Goal: Task Accomplishment & Management: Manage account settings

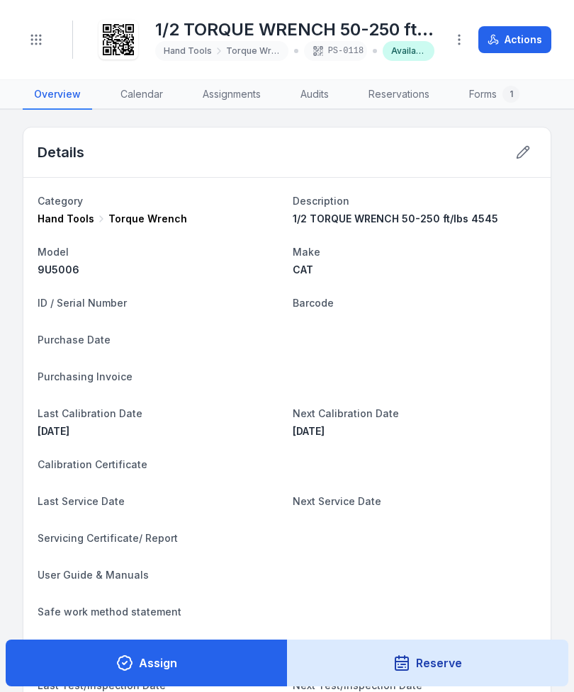
click at [514, 154] on button at bounding box center [522, 152] width 27 height 27
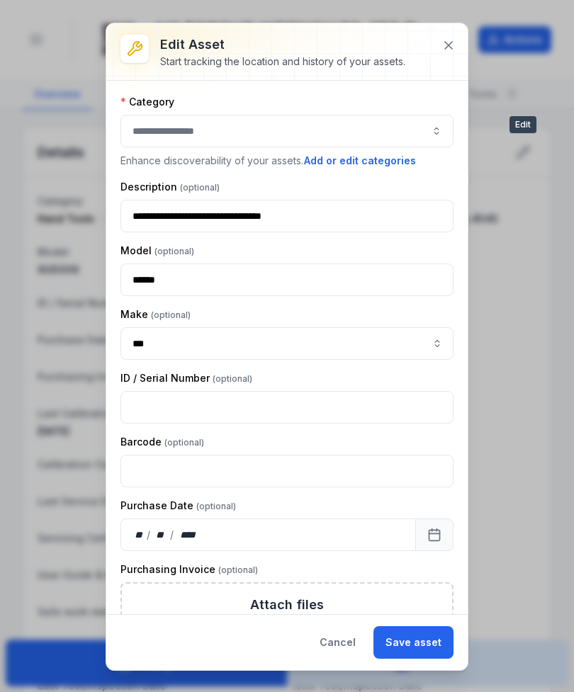
type input "**********"
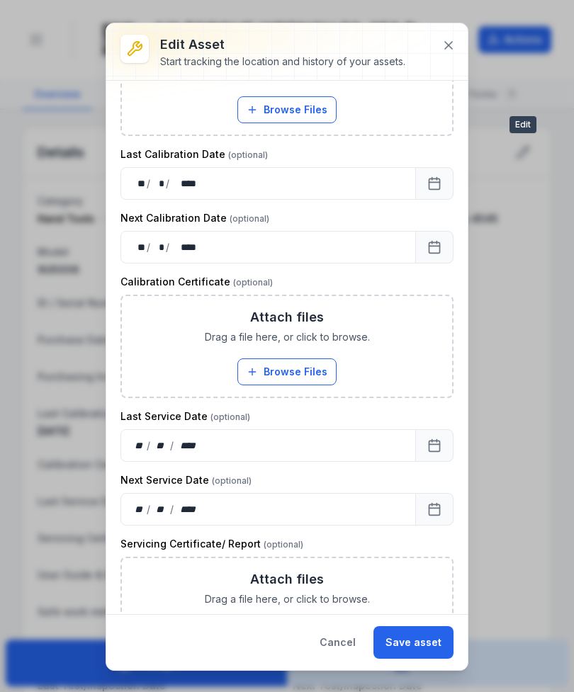
scroll to position [549, 0]
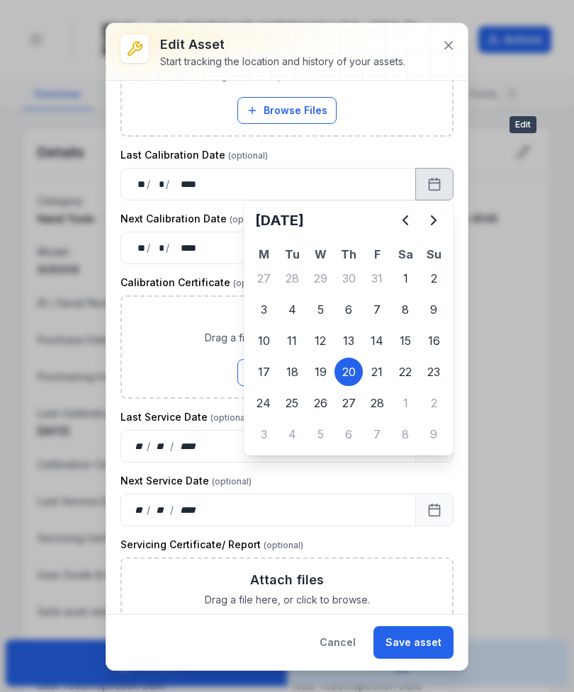
click at [444, 222] on button "Next" at bounding box center [433, 220] width 28 height 28
click at [441, 228] on icon "Next" at bounding box center [433, 220] width 17 height 17
click at [440, 220] on icon "Next" at bounding box center [433, 220] width 17 height 17
click at [439, 220] on icon "Next" at bounding box center [433, 220] width 17 height 17
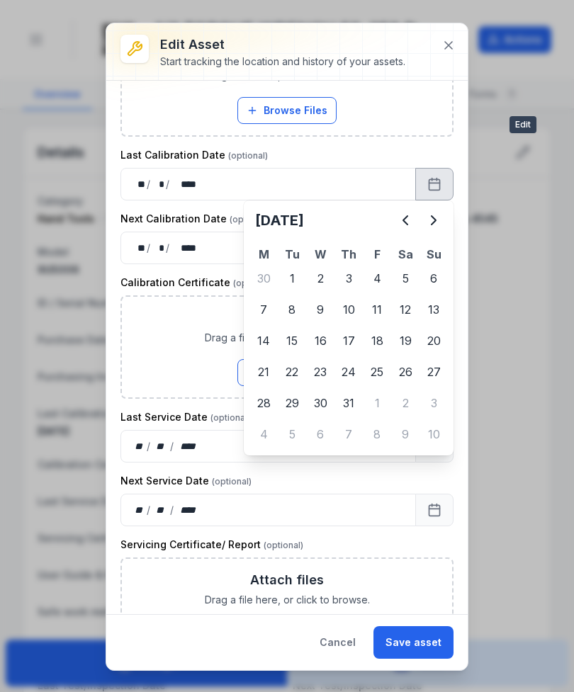
click at [439, 223] on icon "Next" at bounding box center [433, 220] width 17 height 17
click at [436, 226] on icon "Next" at bounding box center [433, 220] width 17 height 17
click at [394, 221] on button "Previous" at bounding box center [405, 220] width 28 height 28
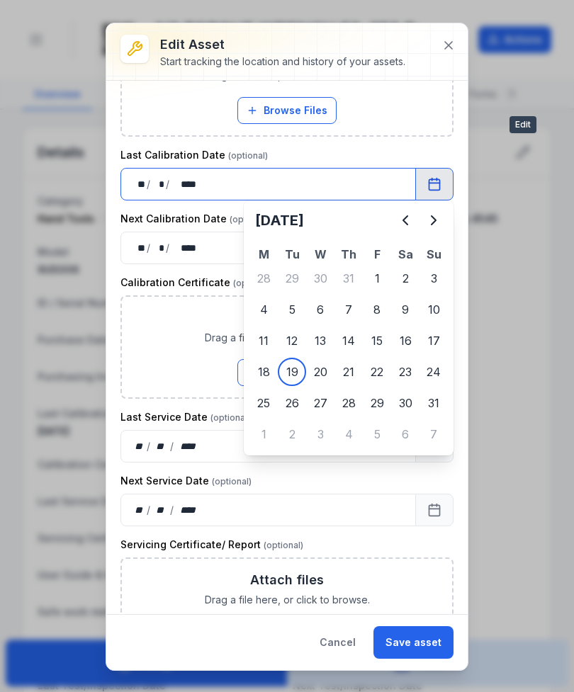
click at [280, 373] on button "Browse Files" at bounding box center [286, 372] width 99 height 27
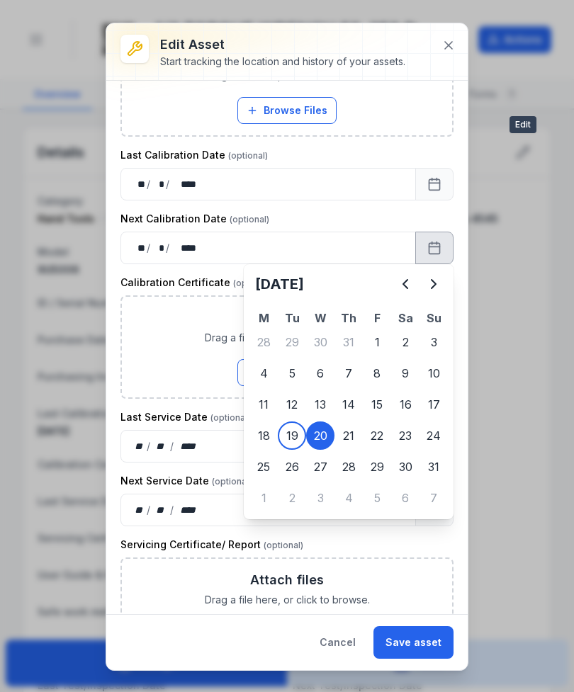
click at [432, 287] on icon "Next" at bounding box center [434, 284] width 4 height 9
click at [433, 286] on icon "Next" at bounding box center [434, 284] width 4 height 9
click at [434, 283] on icon "Next" at bounding box center [434, 284] width 4 height 9
click at [436, 279] on icon "Next" at bounding box center [433, 284] width 17 height 17
click at [439, 285] on icon "Next" at bounding box center [433, 284] width 17 height 17
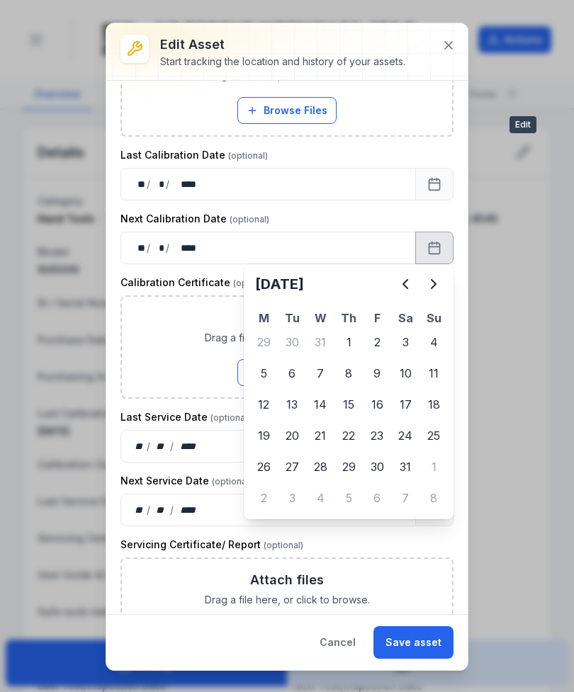
click at [438, 279] on icon "Next" at bounding box center [433, 284] width 17 height 17
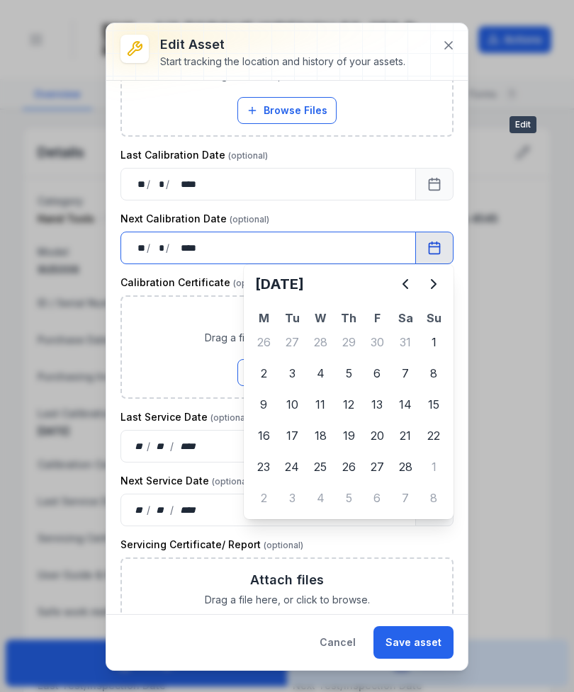
click at [351, 431] on div "** / ** / ****" at bounding box center [267, 446] width 295 height 33
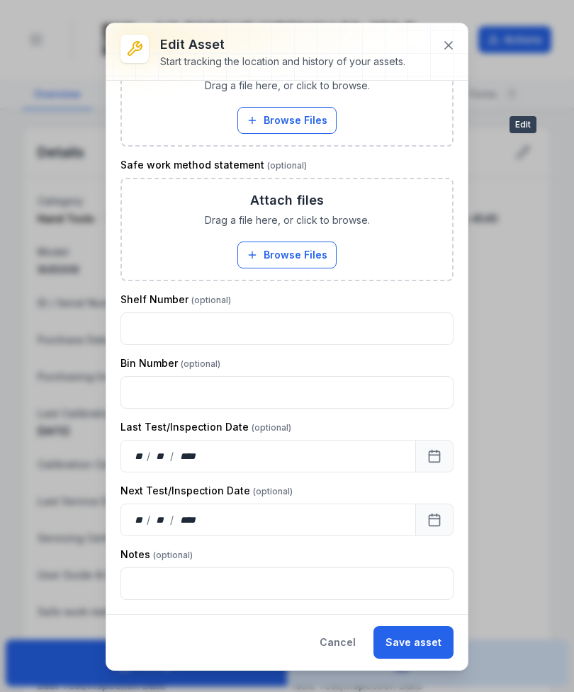
scroll to position [1198, 0]
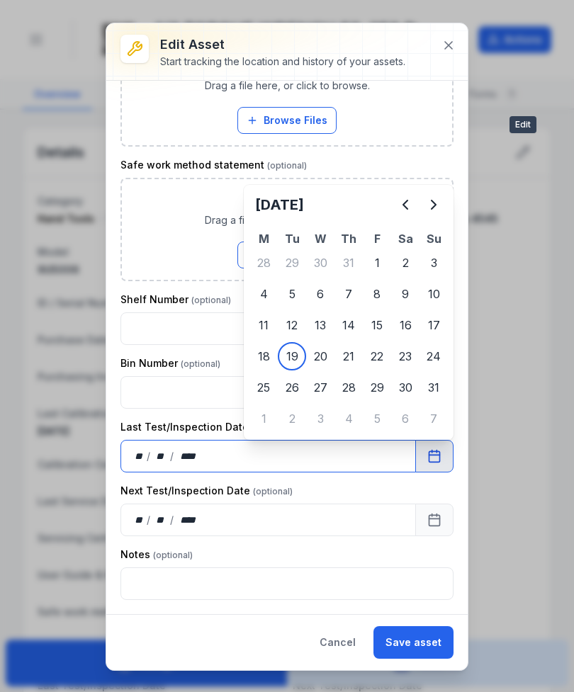
click at [298, 359] on div "Bin Number" at bounding box center [286, 363] width 333 height 14
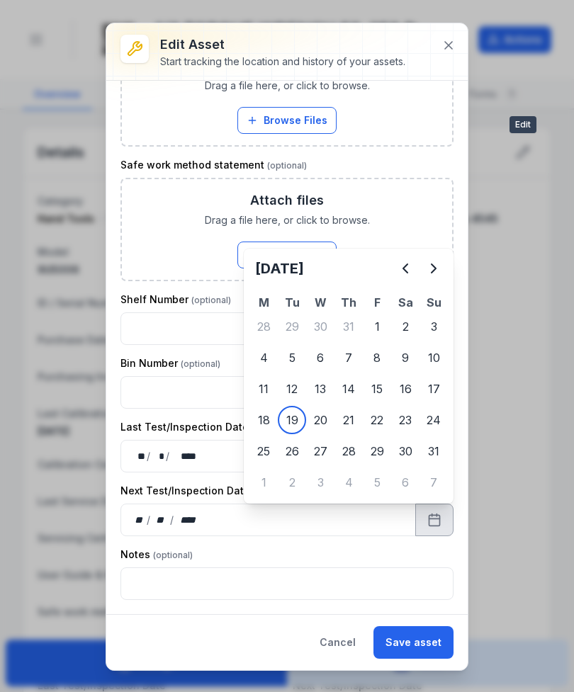
click at [436, 271] on icon "Next" at bounding box center [433, 268] width 17 height 17
click at [436, 270] on icon "Next" at bounding box center [433, 268] width 17 height 17
click at [441, 266] on icon "Next" at bounding box center [433, 268] width 17 height 17
click at [441, 259] on button "Next" at bounding box center [433, 268] width 28 height 28
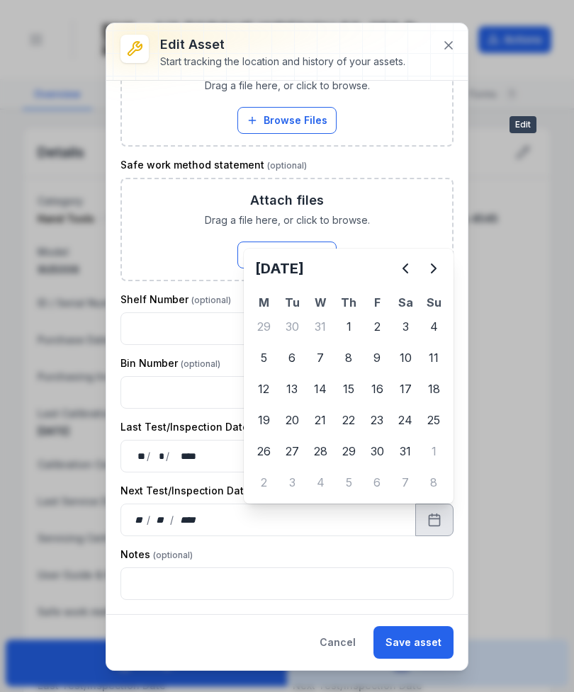
click at [444, 261] on button "Next" at bounding box center [433, 268] width 28 height 28
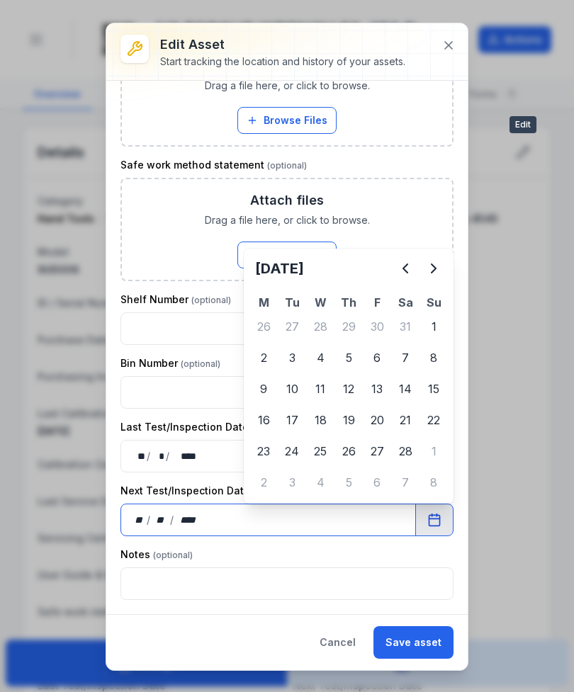
click at [351, 423] on div "Last Test/Inspection Date" at bounding box center [286, 427] width 333 height 14
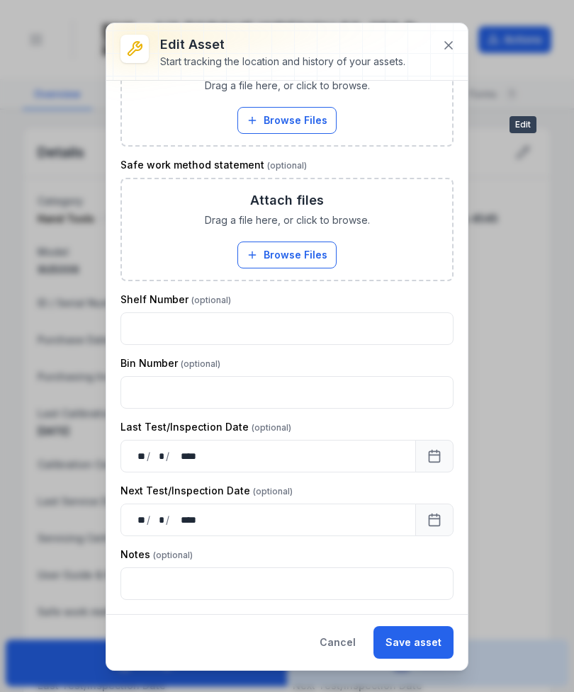
click at [412, 636] on button "Save asset" at bounding box center [413, 642] width 80 height 33
